Goal: Transaction & Acquisition: Obtain resource

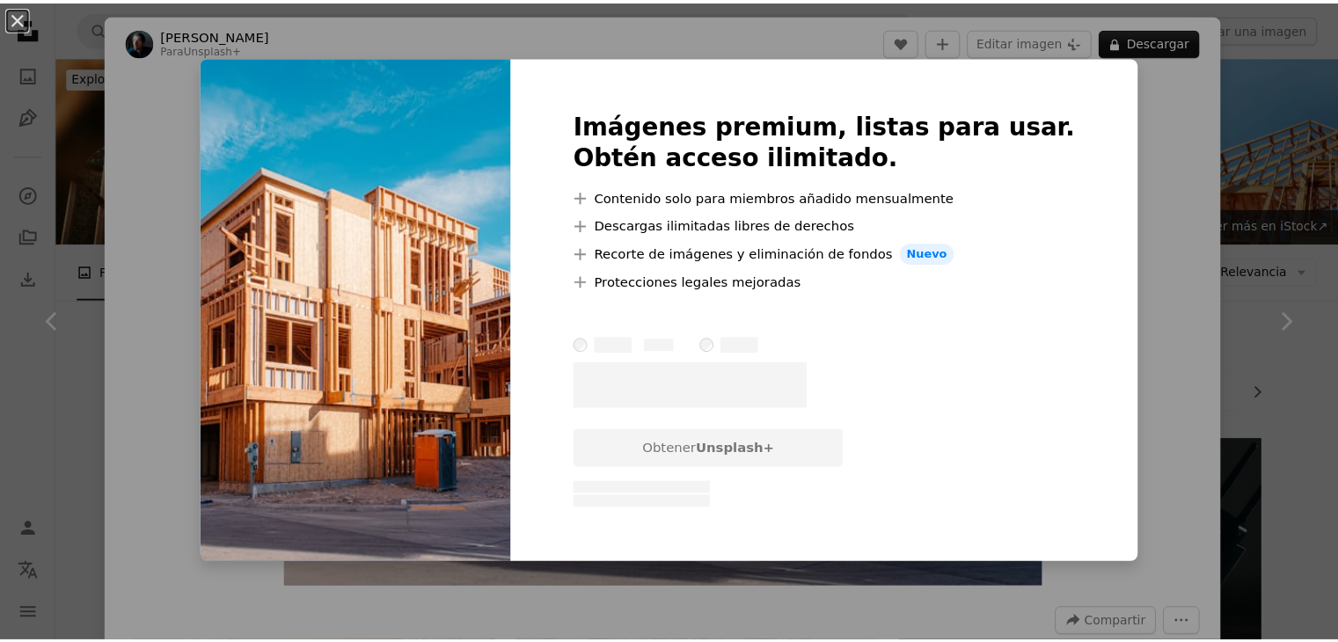
scroll to position [685, 0]
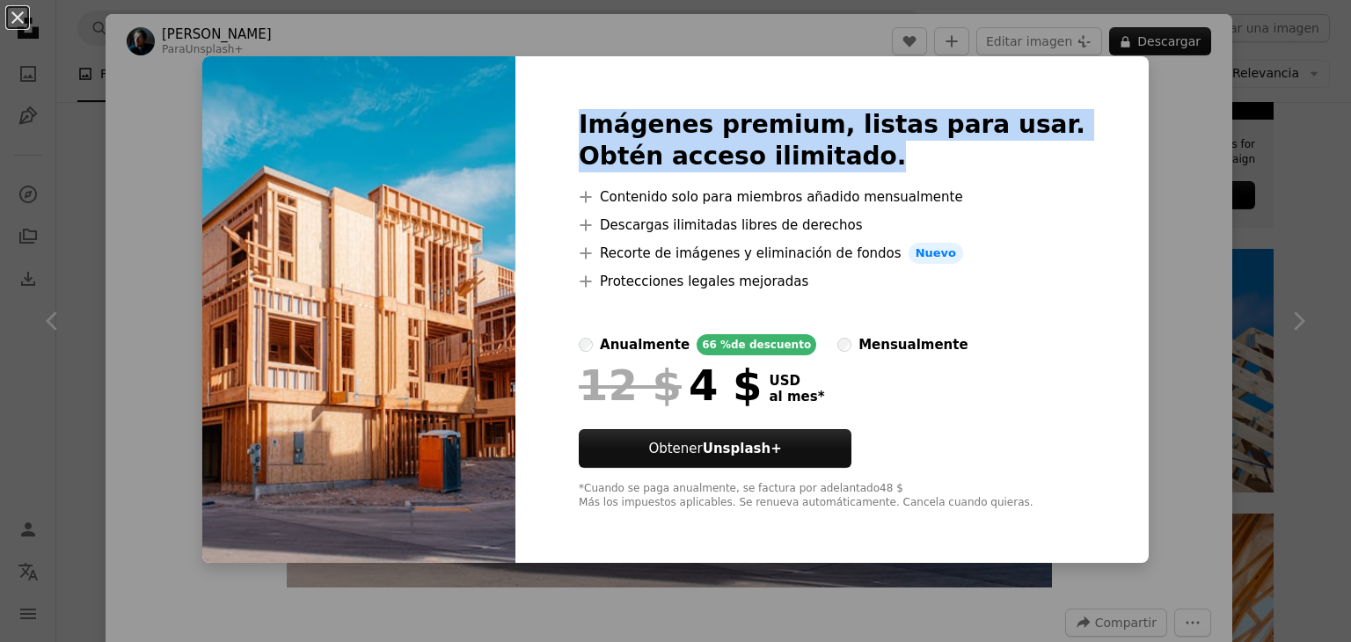
drag, startPoint x: 1202, startPoint y: 133, endPoint x: 1220, endPoint y: 152, distance: 26.1
click at [1215, 146] on div "An X shape Imágenes premium, listas para usar. Obtén acceso ilimitado. A plus s…" at bounding box center [675, 321] width 1351 height 642
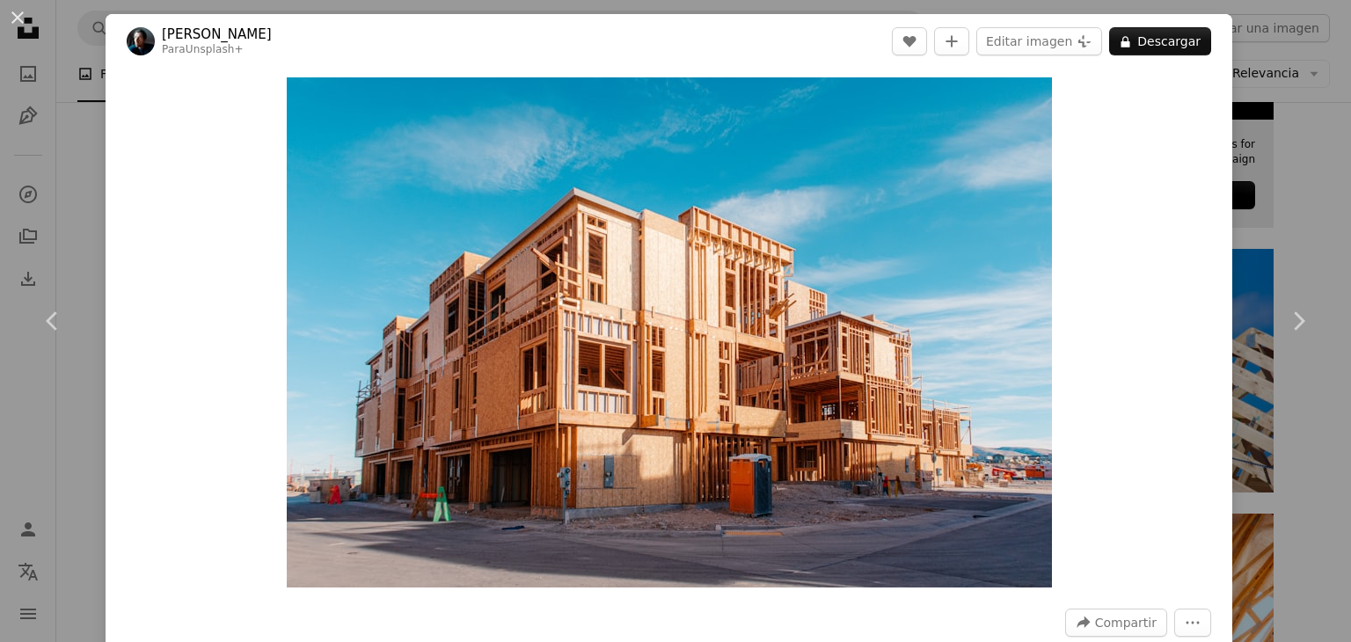
click at [1224, 158] on div "An X shape Chevron left Chevron right [PERSON_NAME] Para Unsplash+ A heart A pl…" at bounding box center [675, 321] width 1351 height 642
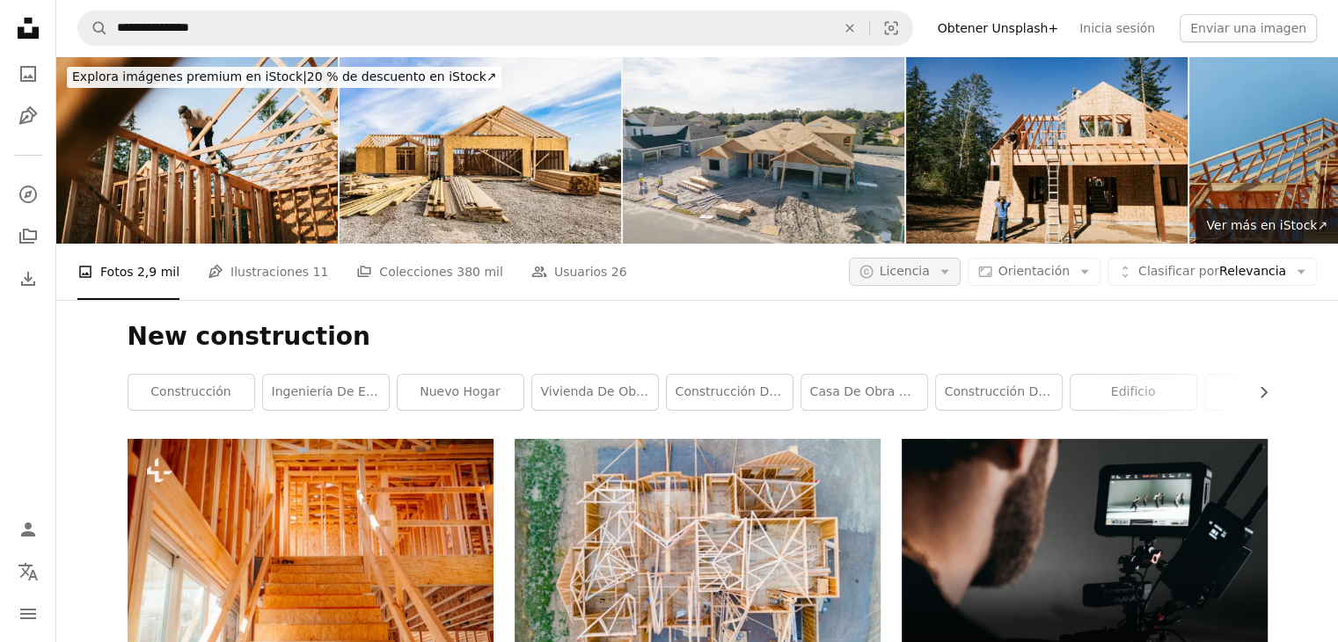
click at [951, 273] on button "A copyright icon © Licencia Arrow down" at bounding box center [905, 272] width 112 height 28
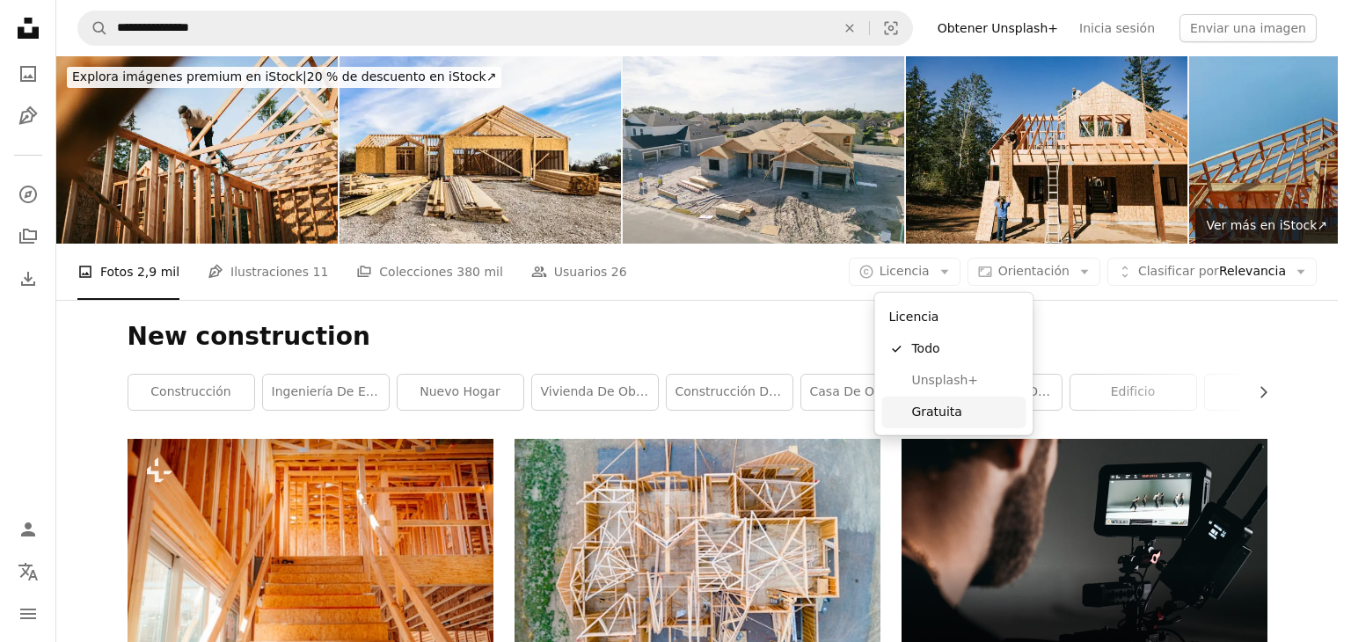
click at [917, 413] on span "Gratuita" at bounding box center [964, 413] width 107 height 18
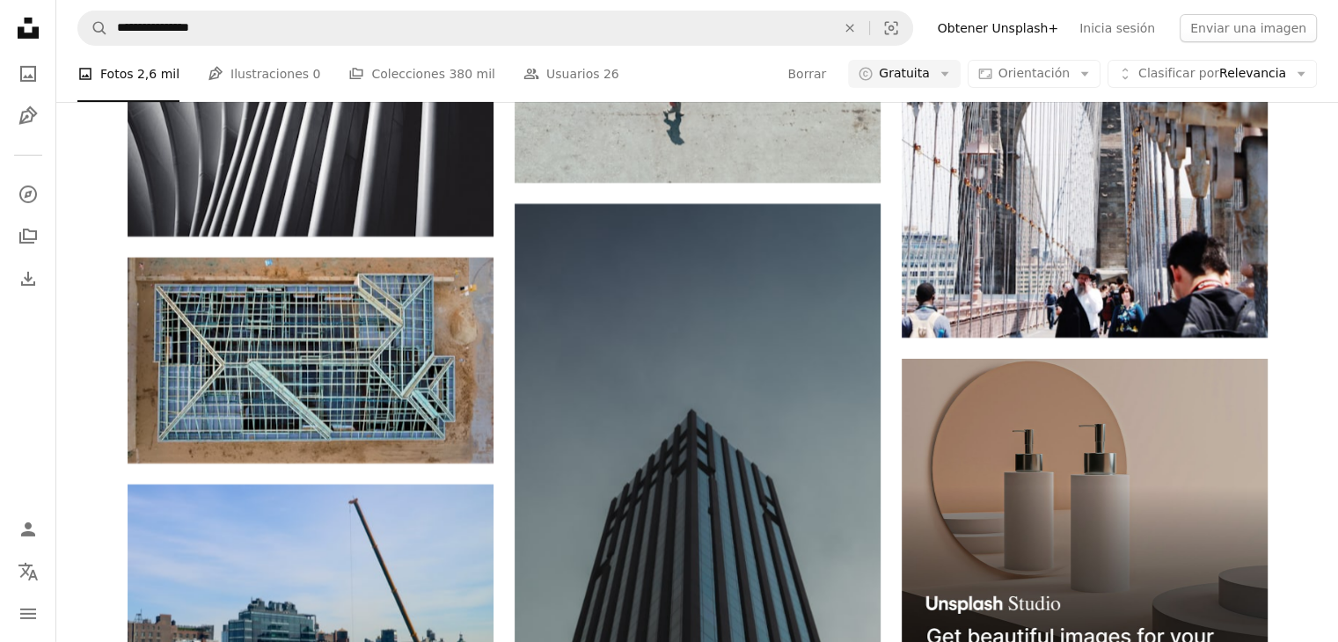
scroll to position [5945, 0]
